Goal: Unclear

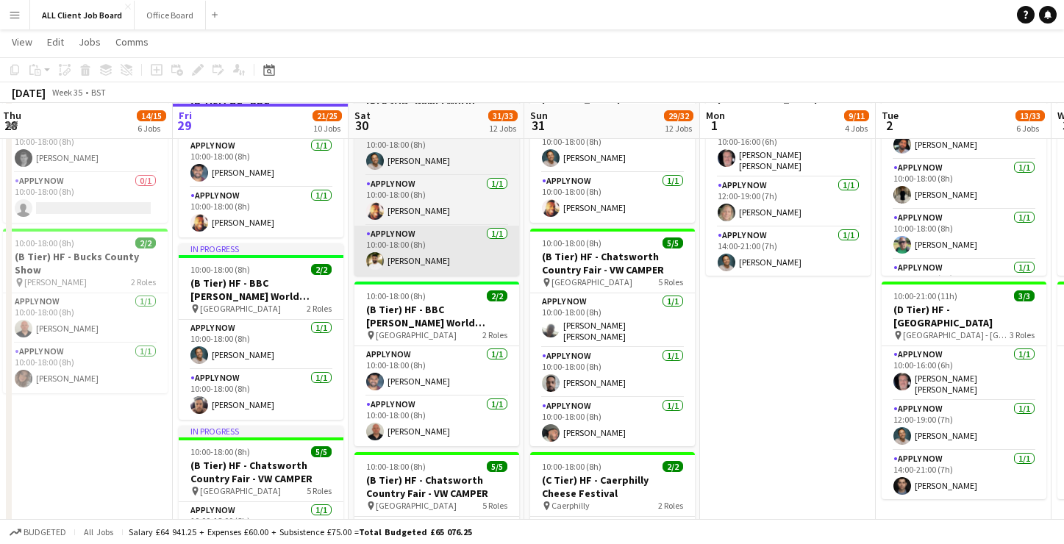
scroll to position [559, 0]
